Goal: Transaction & Acquisition: Purchase product/service

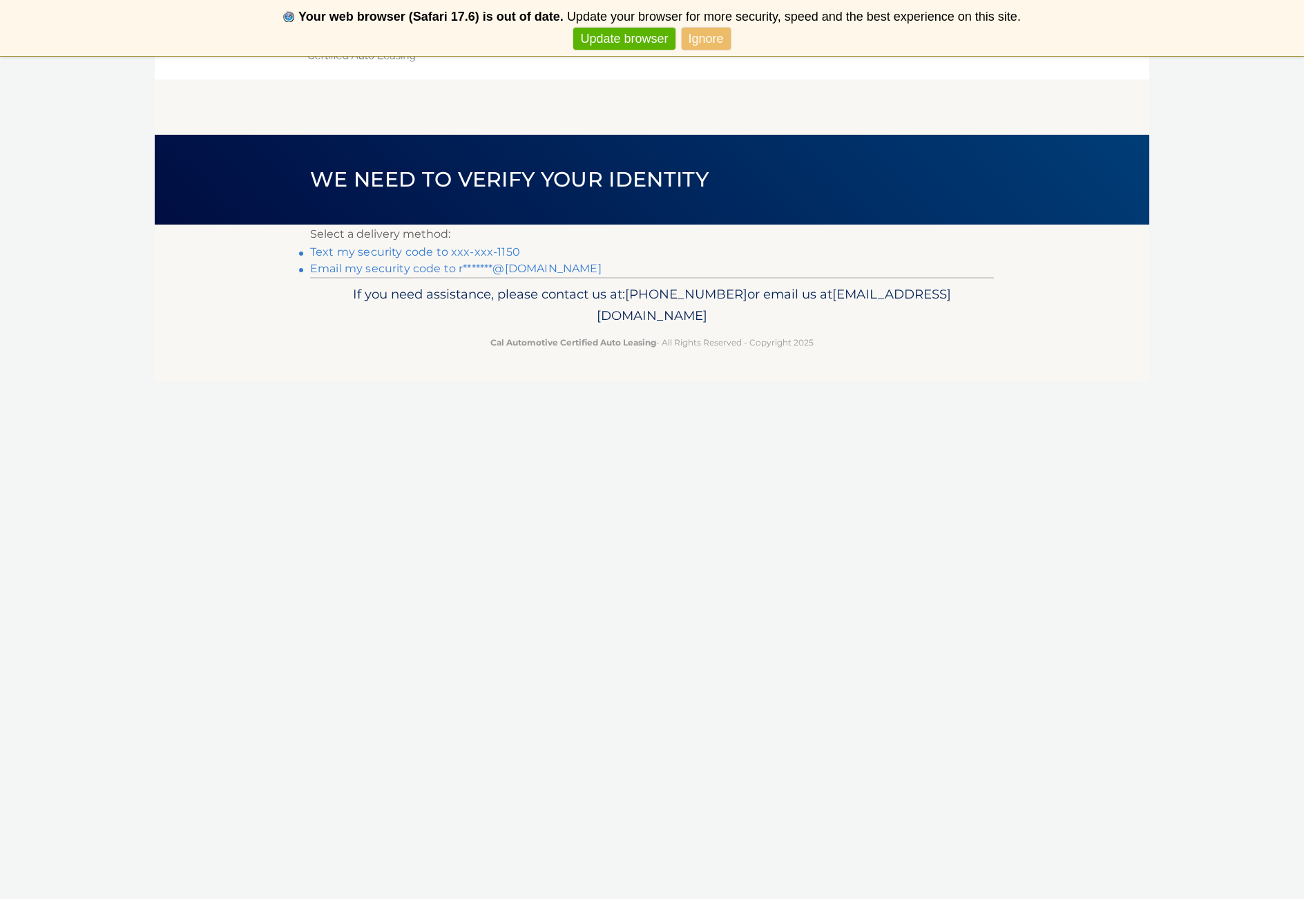
click at [454, 252] on link "Text my security code to xxx-xxx-1150" at bounding box center [415, 251] width 210 height 13
click at [477, 251] on link "Text my security code to xxx-xxx-1150" at bounding box center [415, 251] width 210 height 13
click at [507, 249] on link "Text my security code to xxx-xxx-1150" at bounding box center [415, 251] width 210 height 13
click at [376, 251] on link "Text my security code to xxx-xxx-1150" at bounding box center [415, 251] width 210 height 13
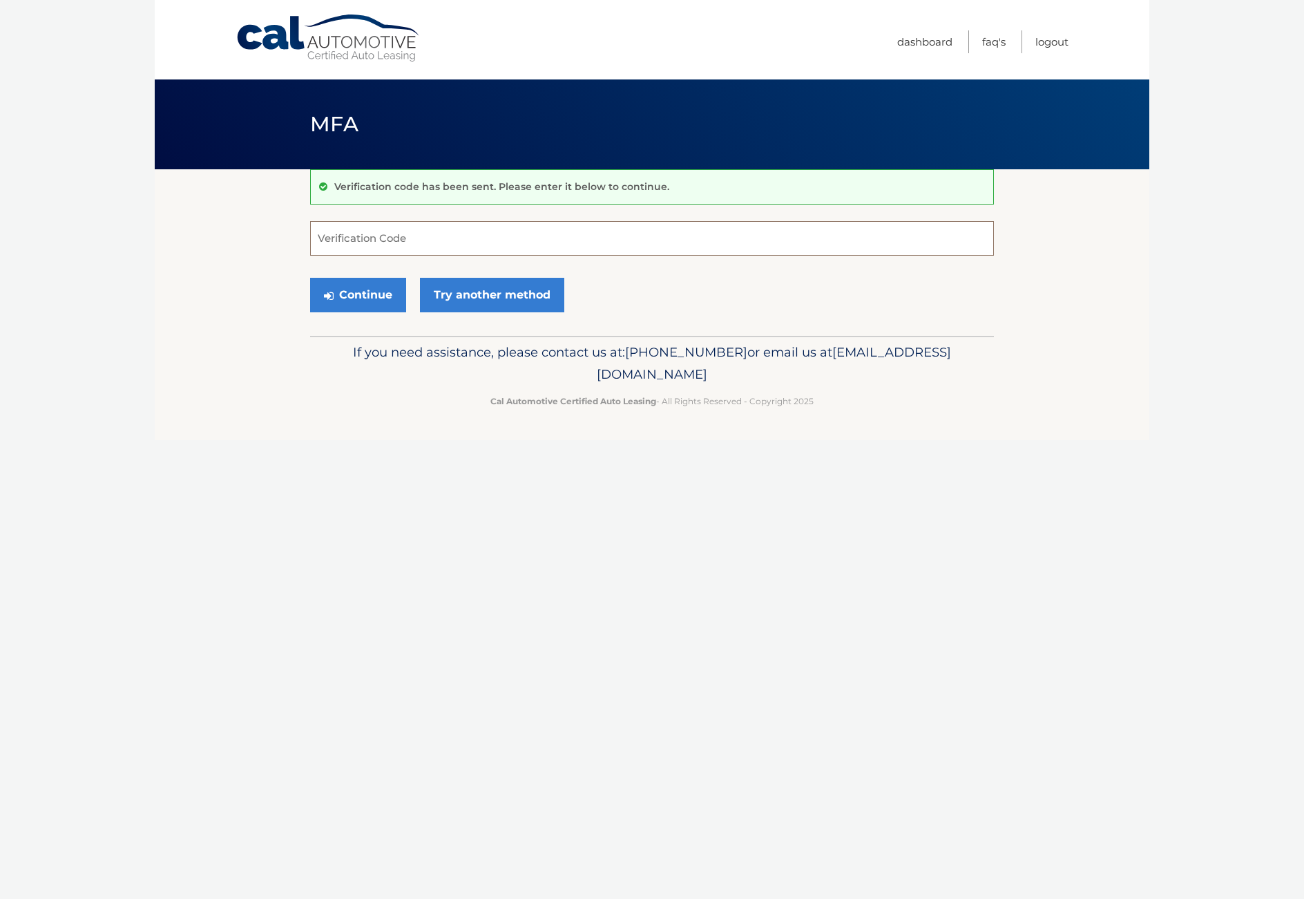
click at [354, 242] on input "Verification Code" at bounding box center [652, 238] width 684 height 35
type input "752848"
click at [372, 296] on button "Continue" at bounding box center [358, 295] width 96 height 35
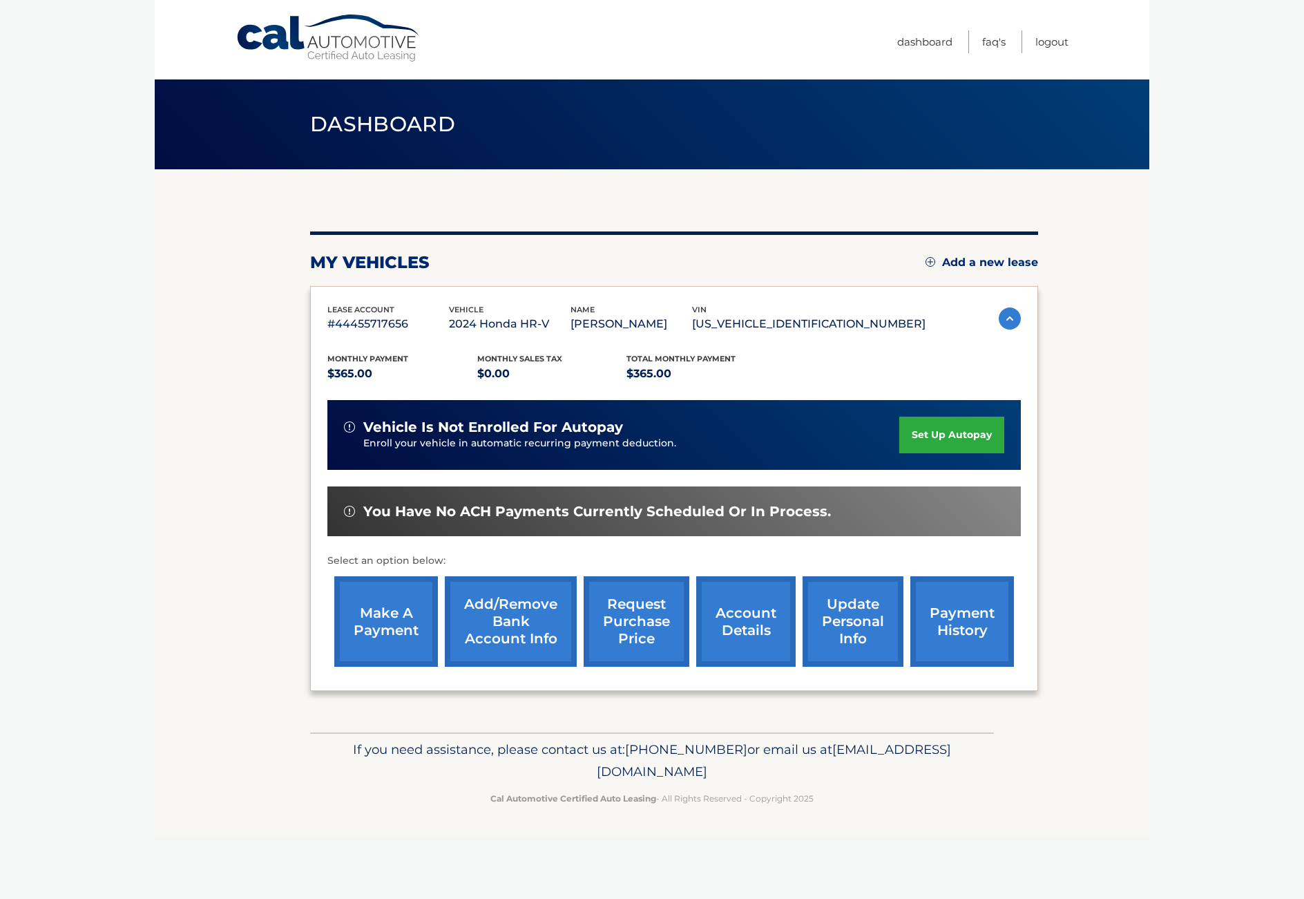
click at [385, 604] on link "make a payment" at bounding box center [386, 621] width 104 height 90
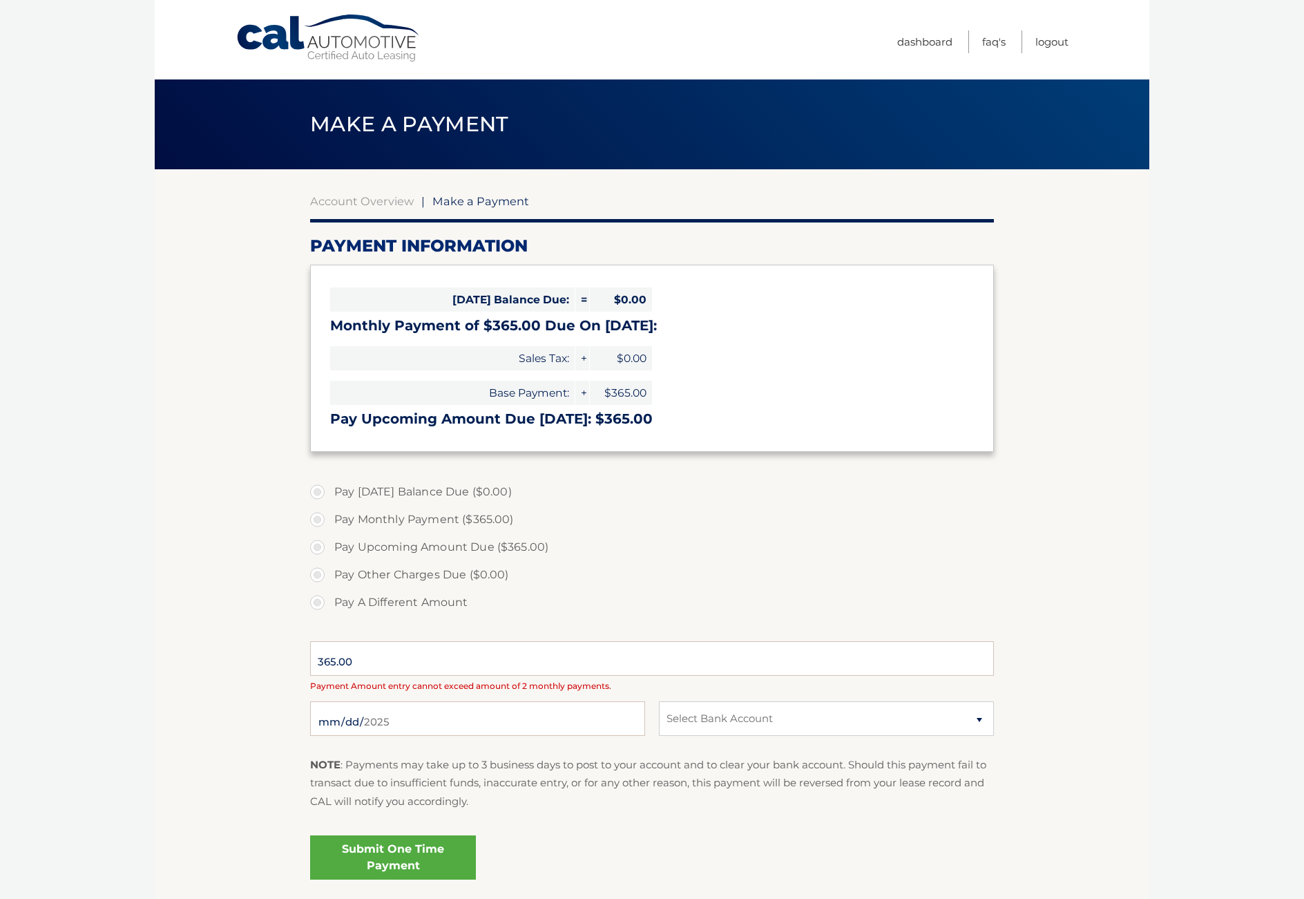
select select "N2I3ZmYxMWItZWY3Yy00YzE2LTlkMDMtMDg0ZjNiYjBhYzI2"
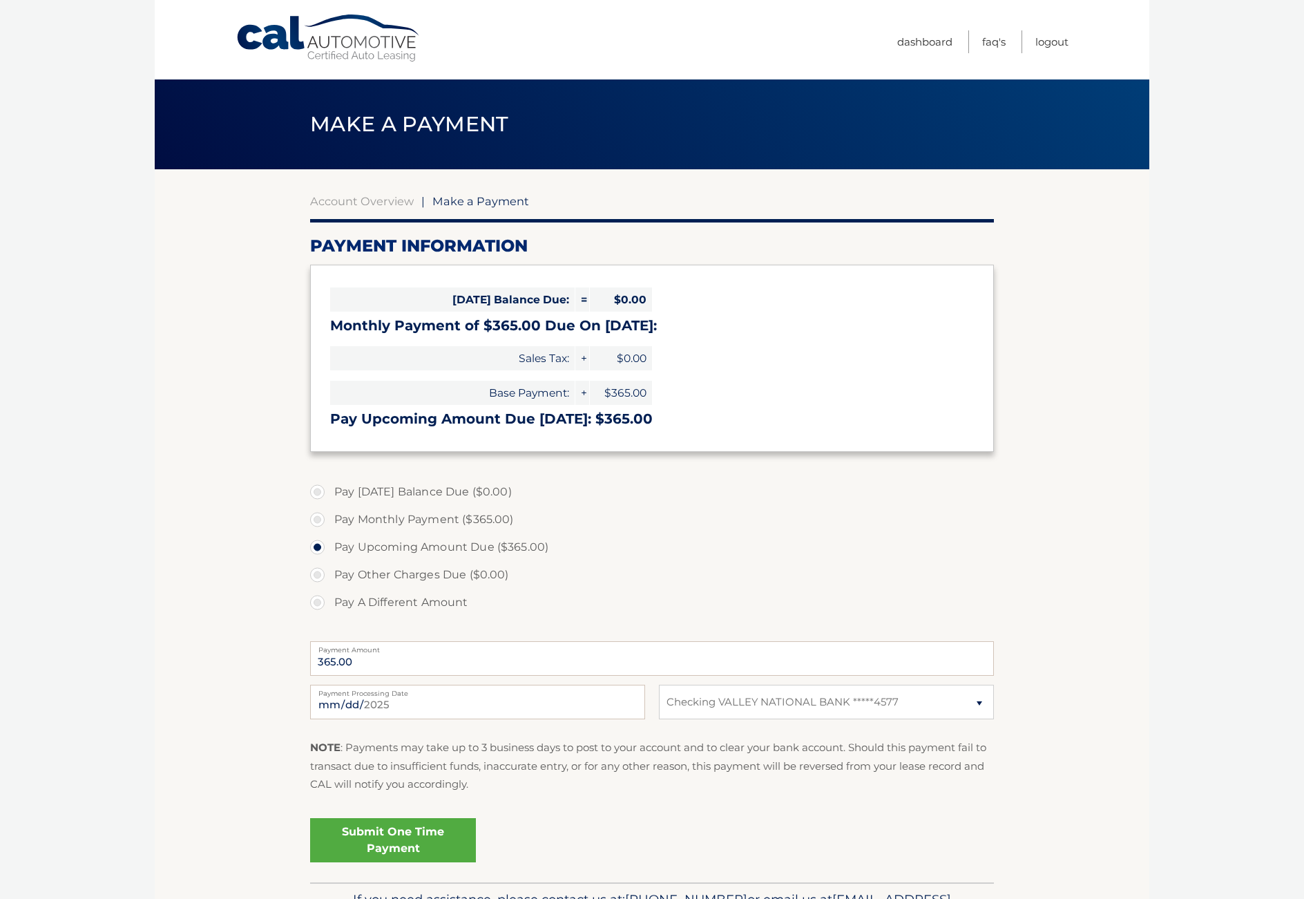
click at [405, 847] on link "Submit One Time Payment" at bounding box center [393, 840] width 166 height 44
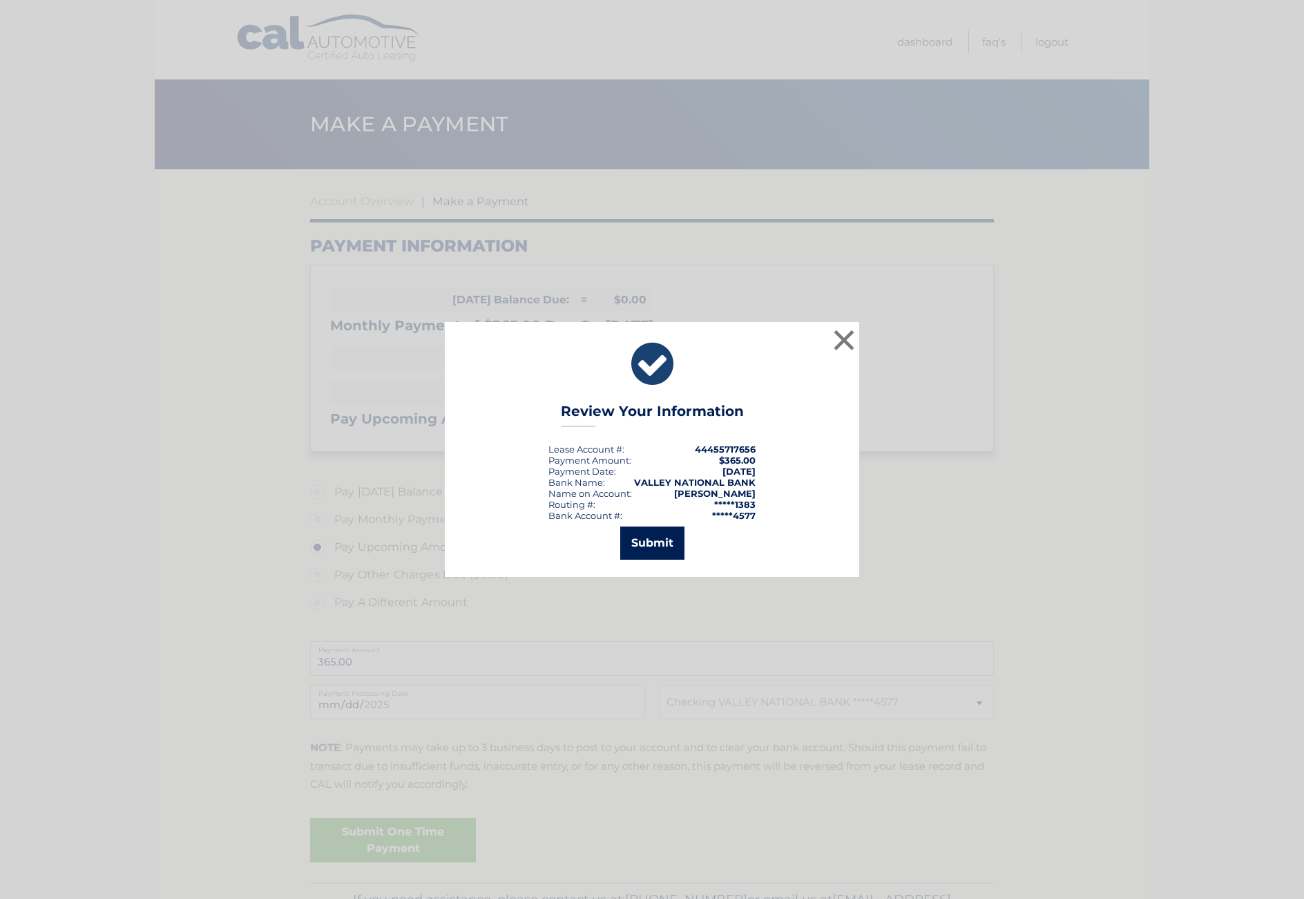
click at [649, 542] on button "Submit" at bounding box center [652, 542] width 64 height 33
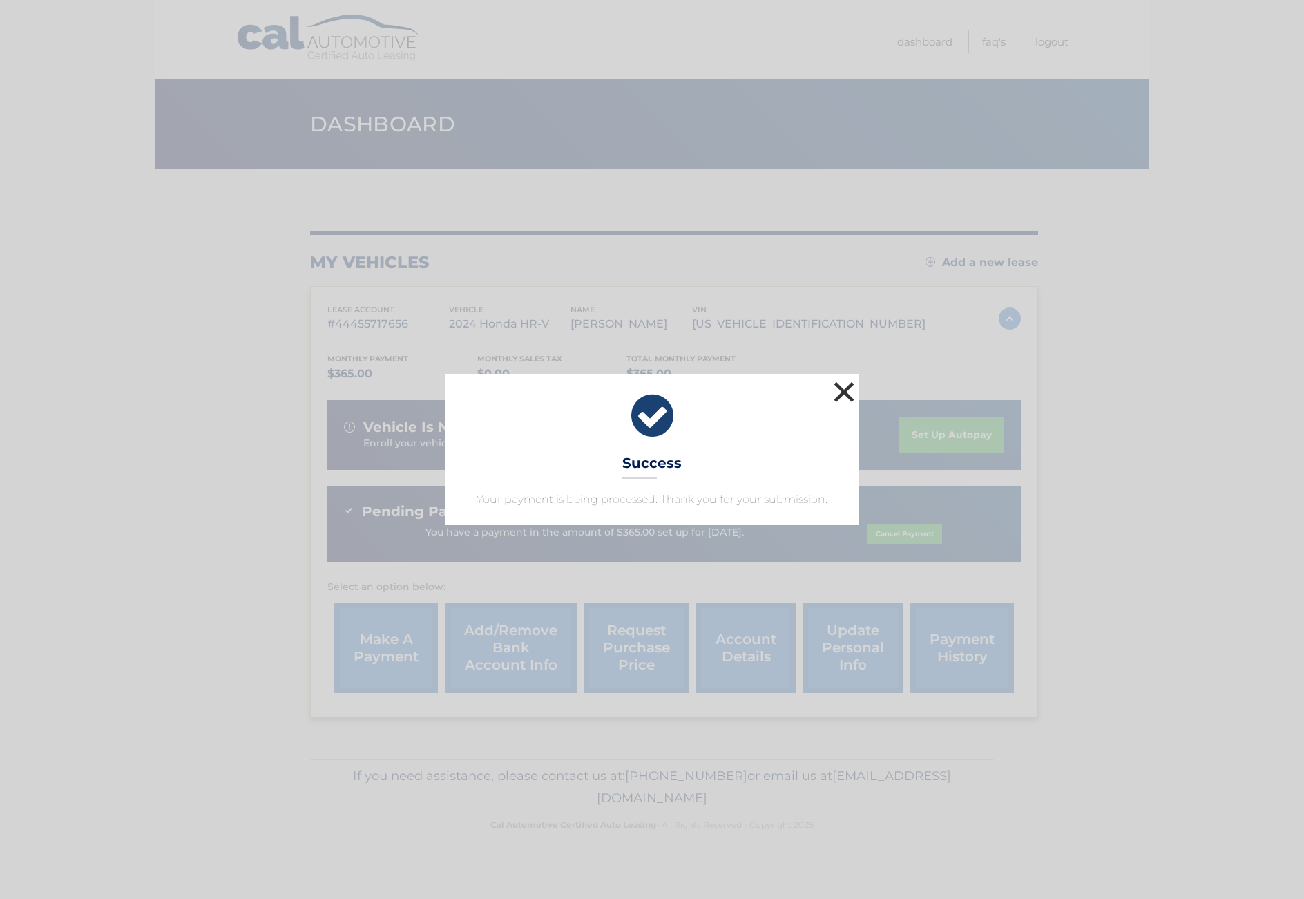
click at [843, 383] on button "×" at bounding box center [844, 392] width 28 height 28
